Goal: Information Seeking & Learning: Learn about a topic

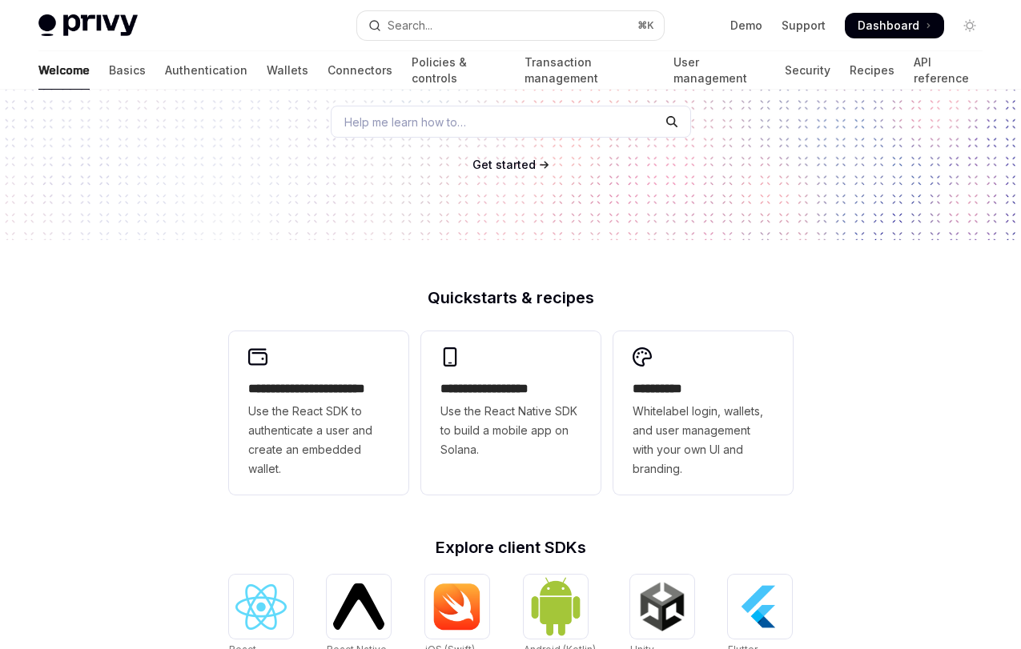
scroll to position [379, 0]
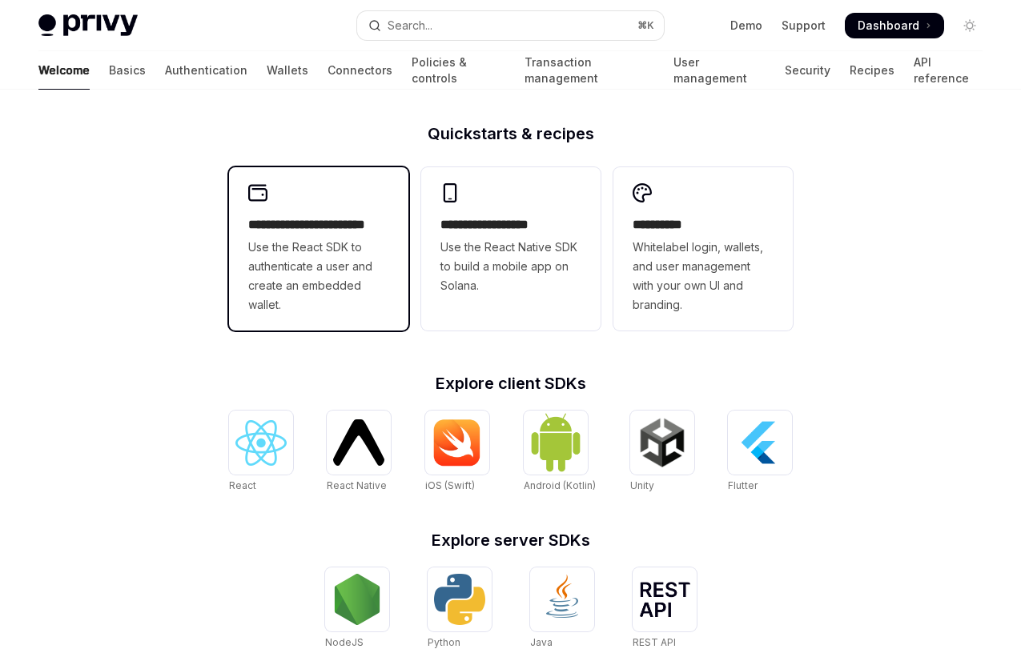
click at [312, 251] on span "Use the React SDK to authenticate a user and create an embedded wallet." at bounding box center [318, 276] width 141 height 77
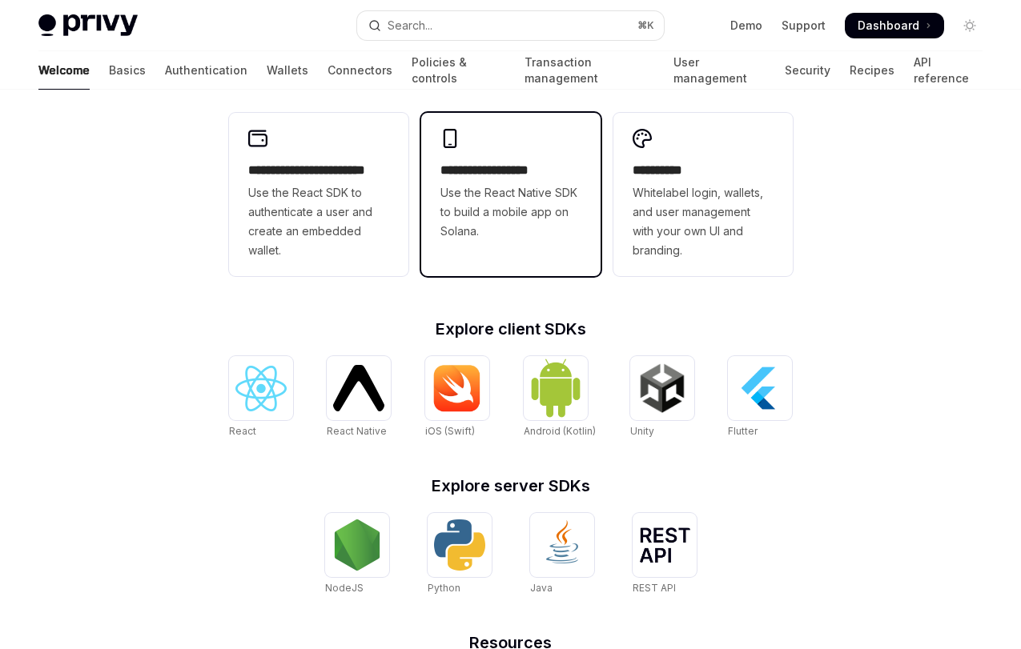
scroll to position [436, 0]
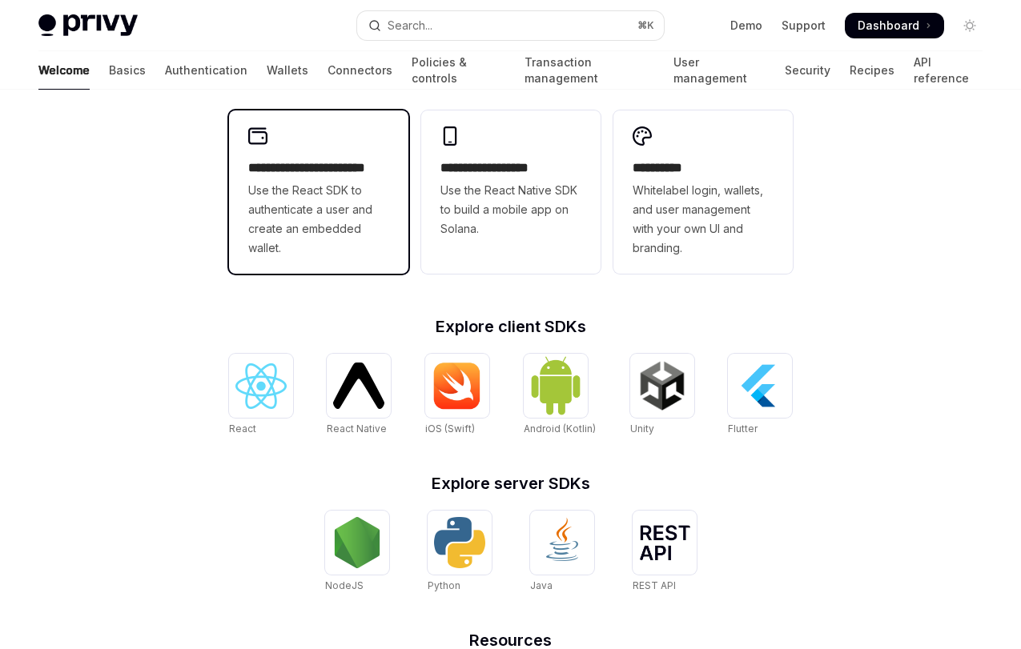
click at [341, 180] on div "**********" at bounding box center [318, 208] width 141 height 99
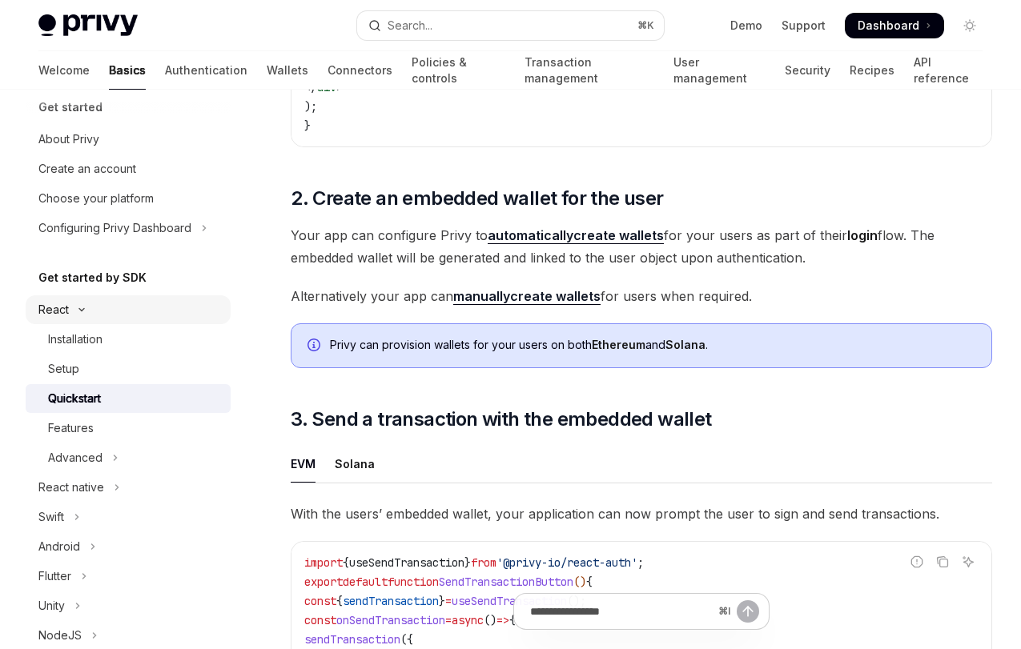
scroll to position [18, 0]
click at [140, 157] on link "Create an account" at bounding box center [128, 168] width 205 height 29
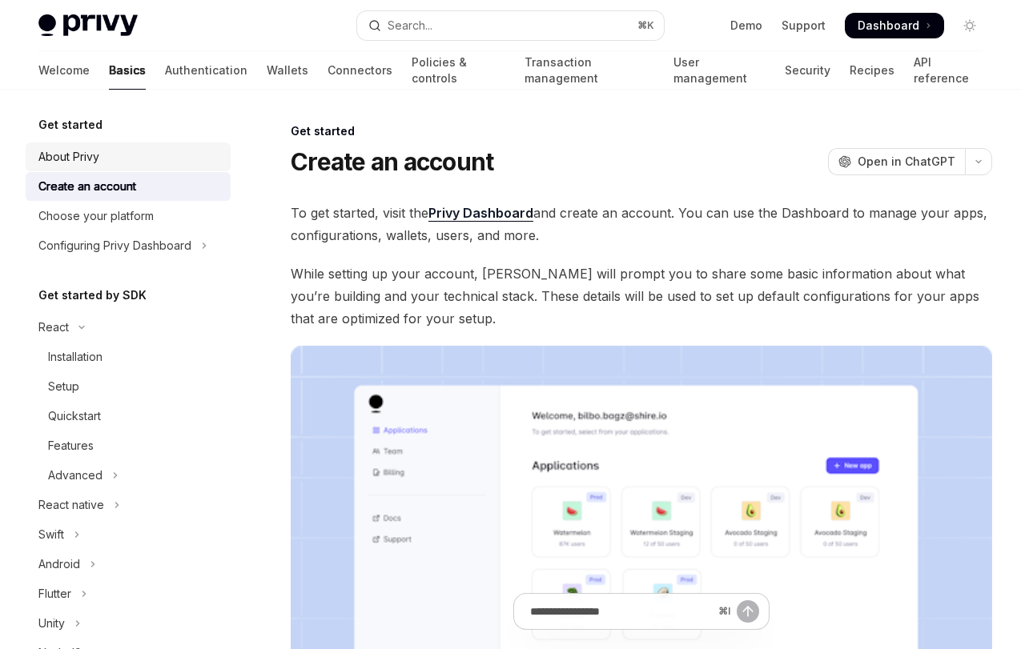
click at [87, 156] on div "About Privy" at bounding box center [68, 156] width 61 height 19
type textarea "*"
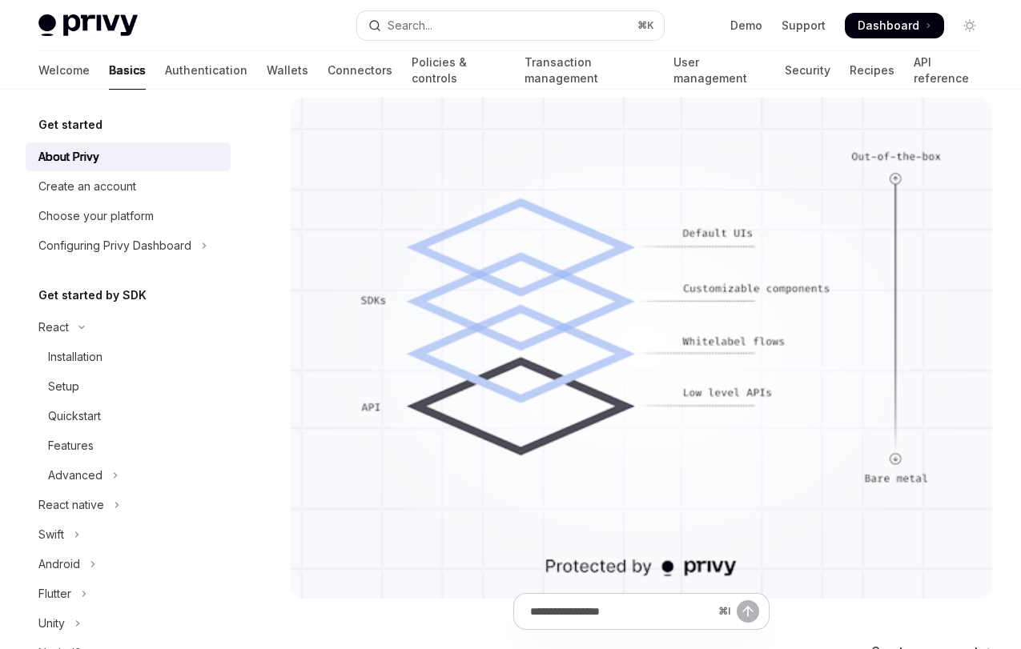
scroll to position [1225, 0]
